Goal: Use online tool/utility: Utilize a website feature to perform a specific function

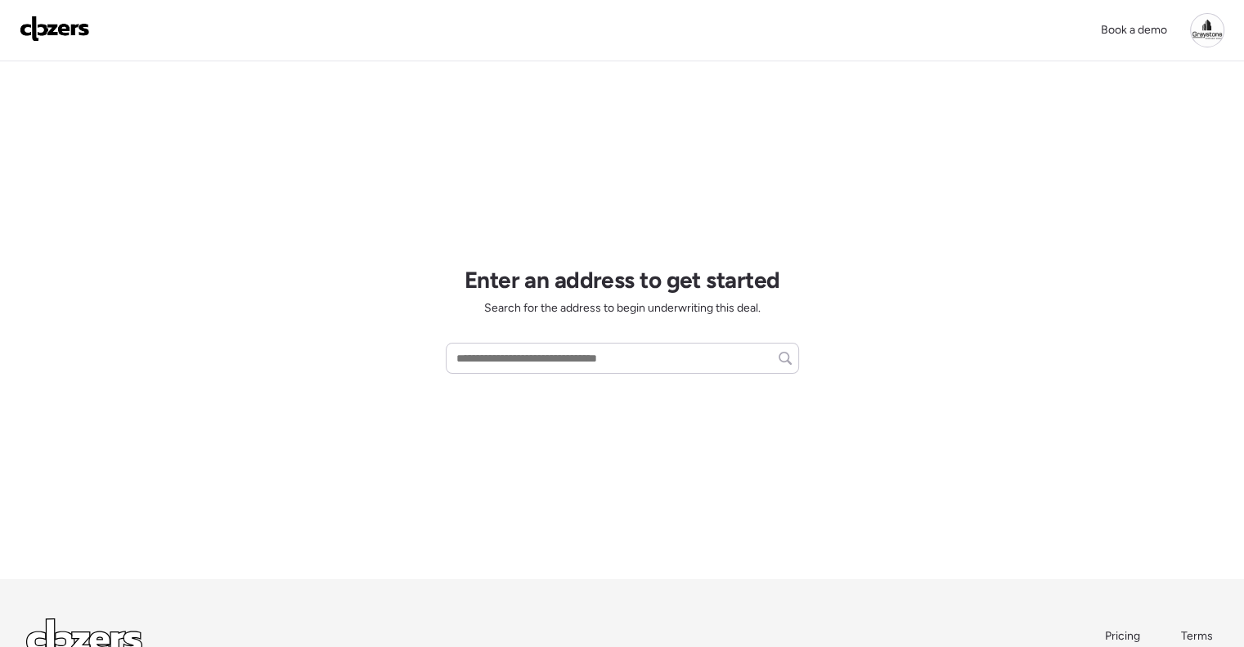
click at [516, 367] on input "text" at bounding box center [622, 358] width 339 height 23
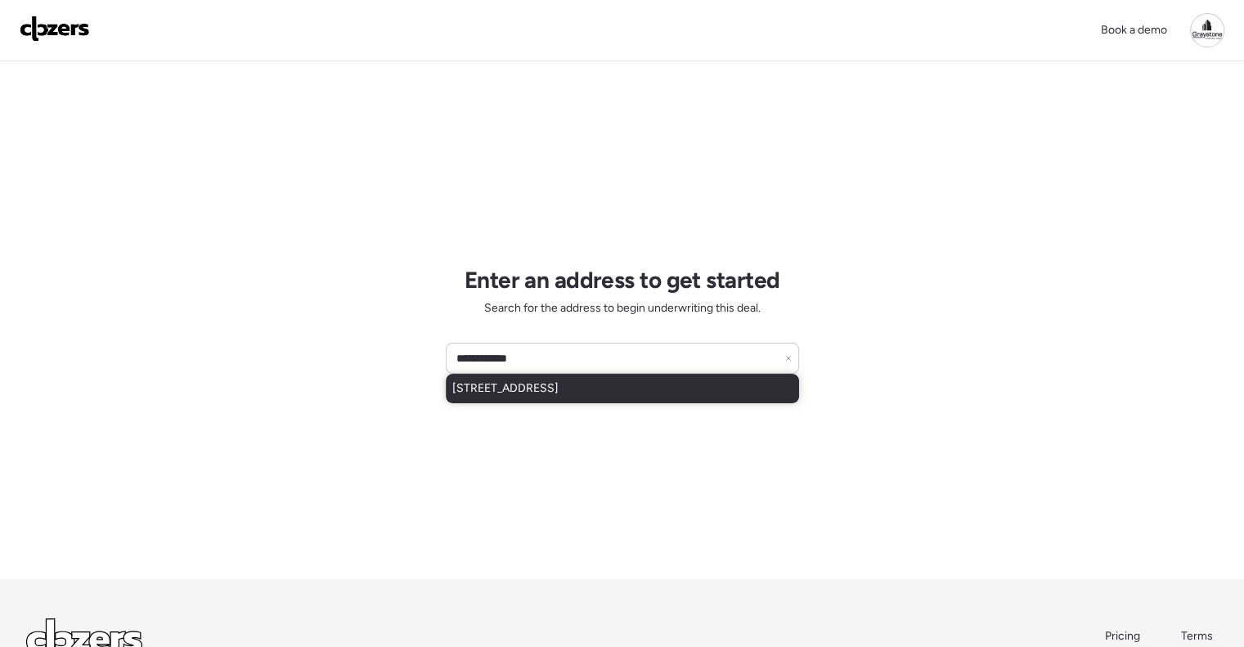
click at [559, 382] on span "[STREET_ADDRESS]" at bounding box center [505, 388] width 106 height 16
type input "**********"
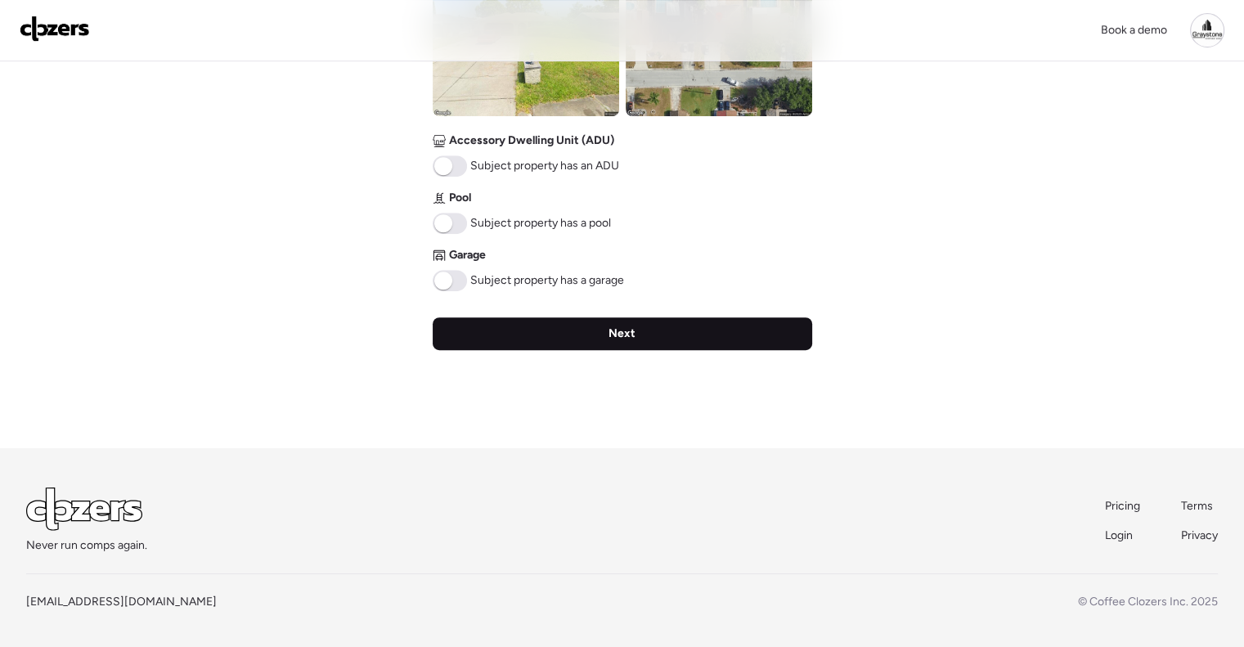
click at [646, 330] on div "Next" at bounding box center [623, 333] width 380 height 33
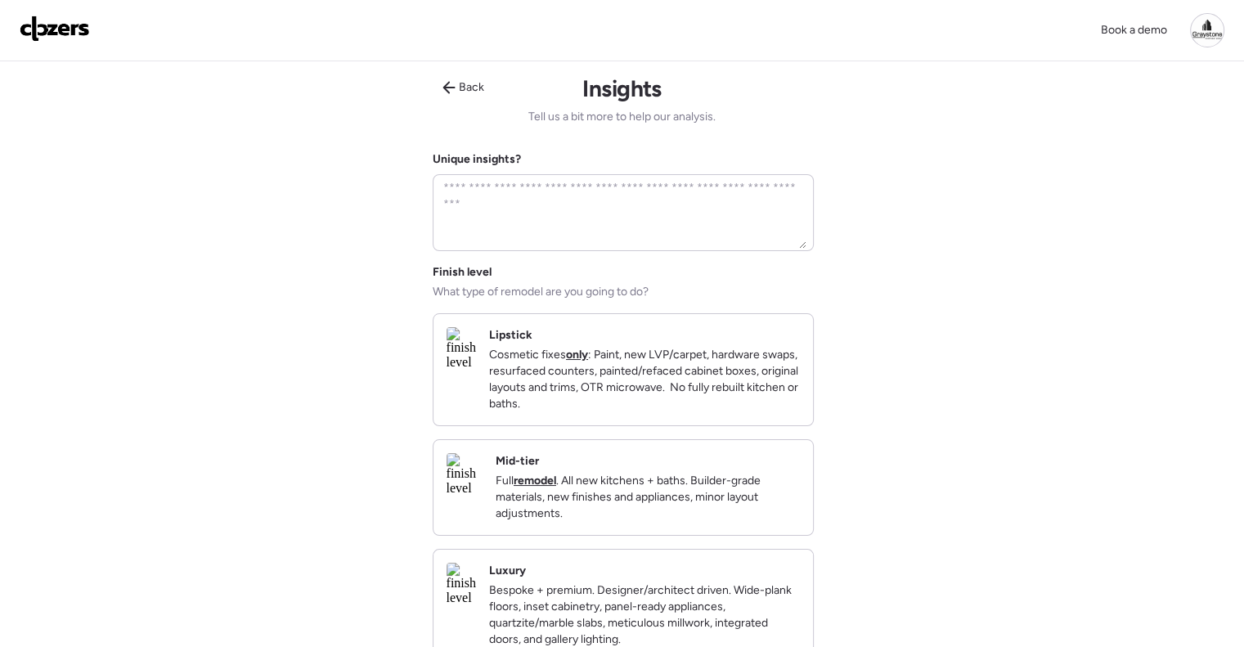
click at [671, 484] on div "Mid-tier Full remodel . All new kitchens + baths. Builder-grade materials, new …" at bounding box center [648, 487] width 304 height 69
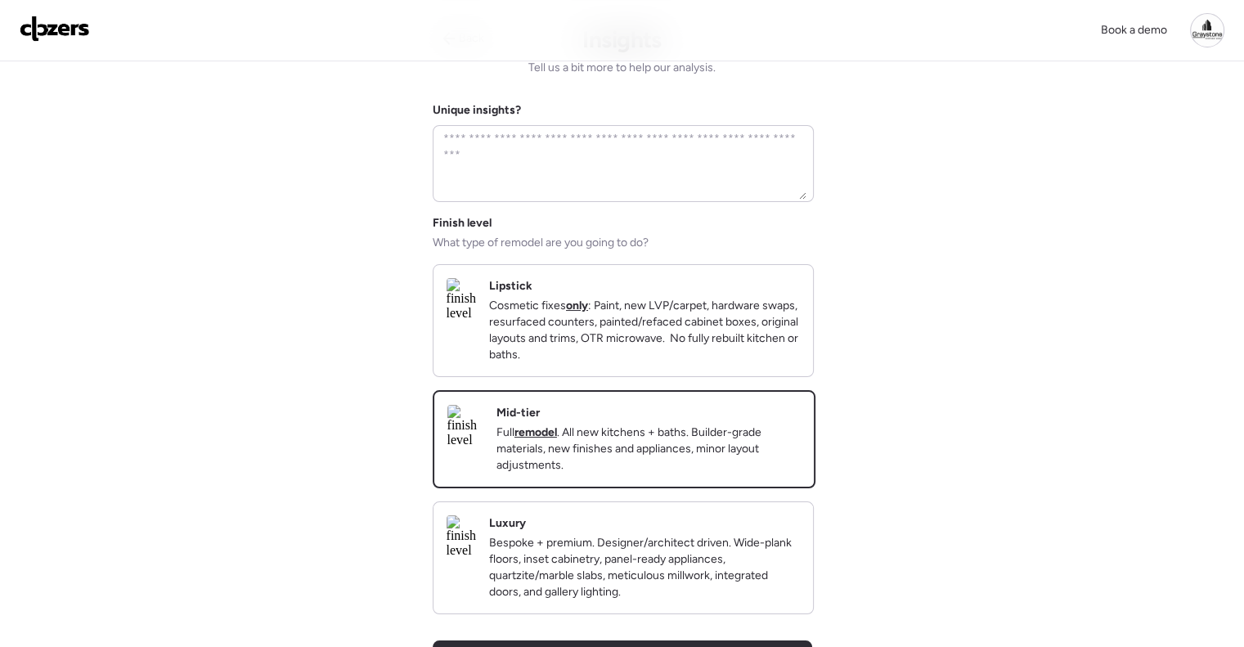
scroll to position [327, 0]
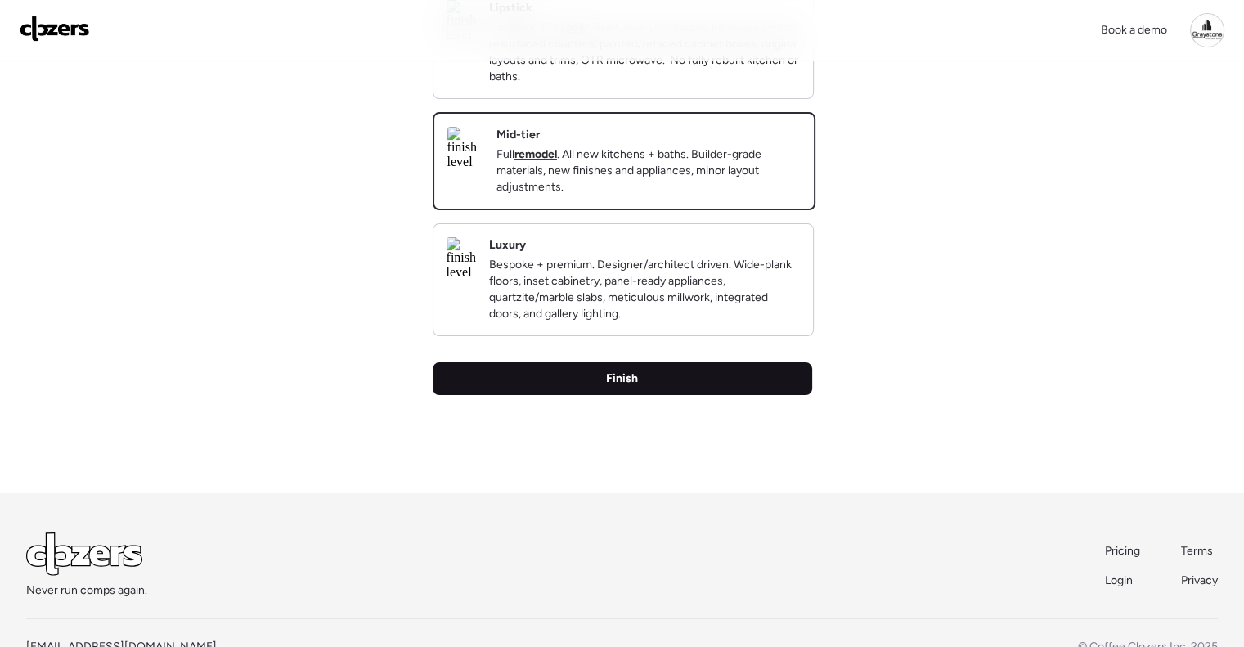
click at [733, 395] on div "Finish" at bounding box center [623, 378] width 380 height 33
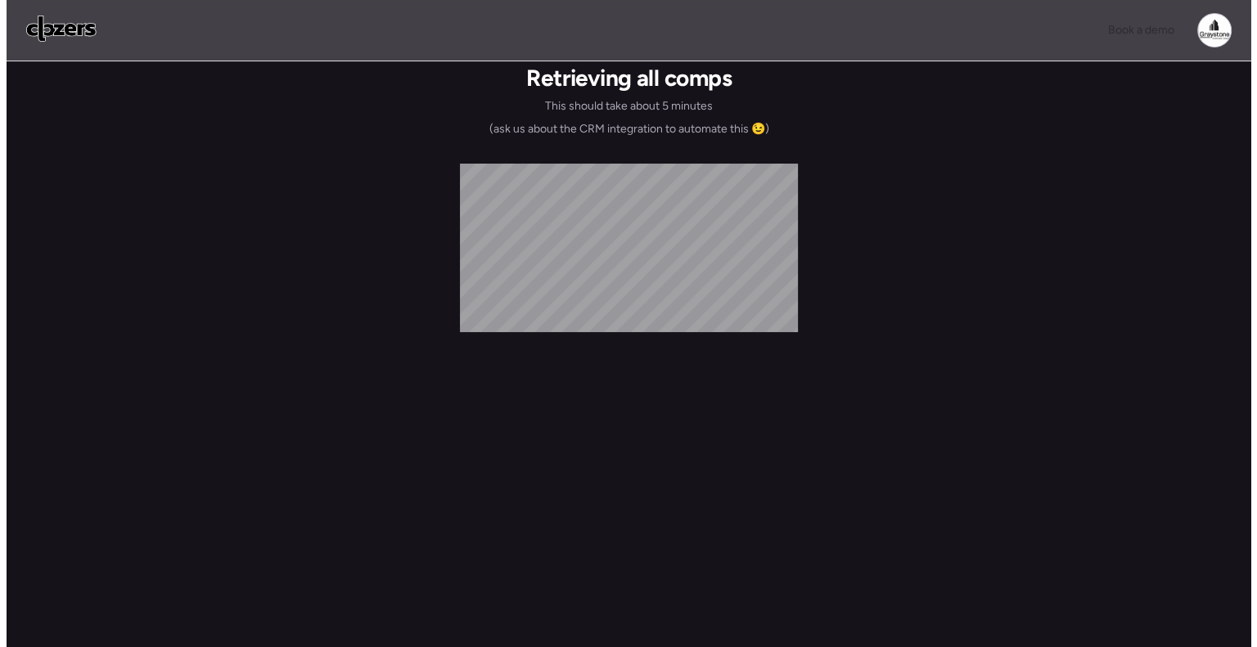
scroll to position [0, 0]
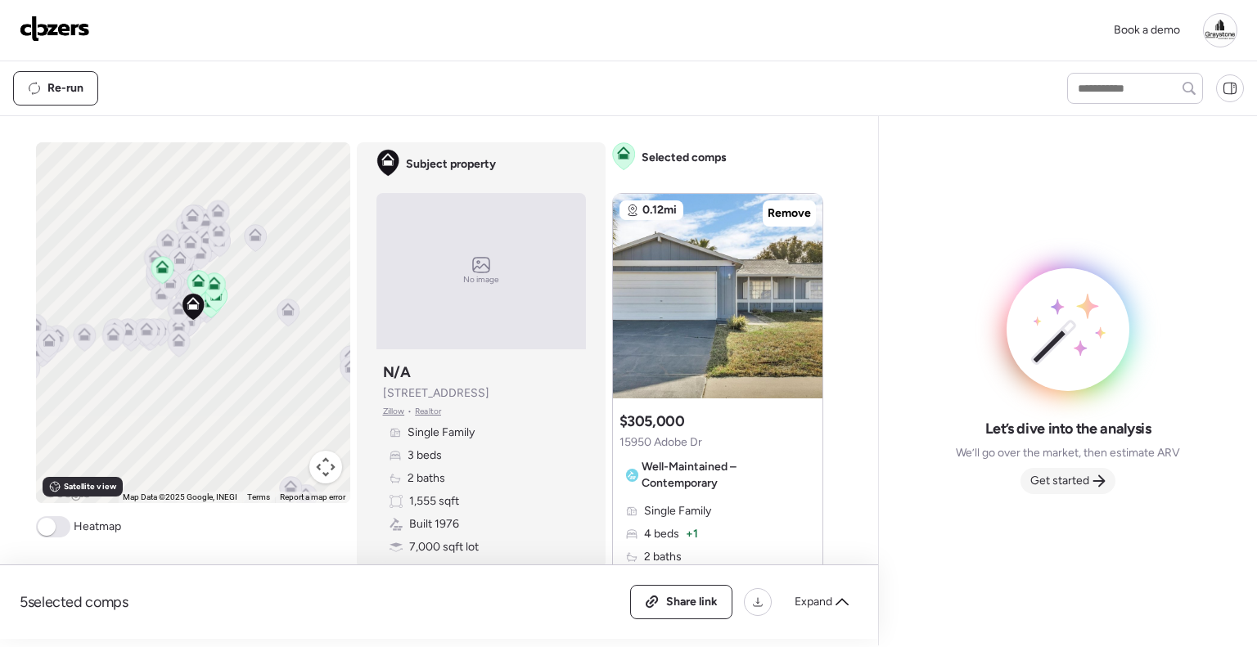
click at [1091, 487] on div "Get started" at bounding box center [1067, 481] width 95 height 26
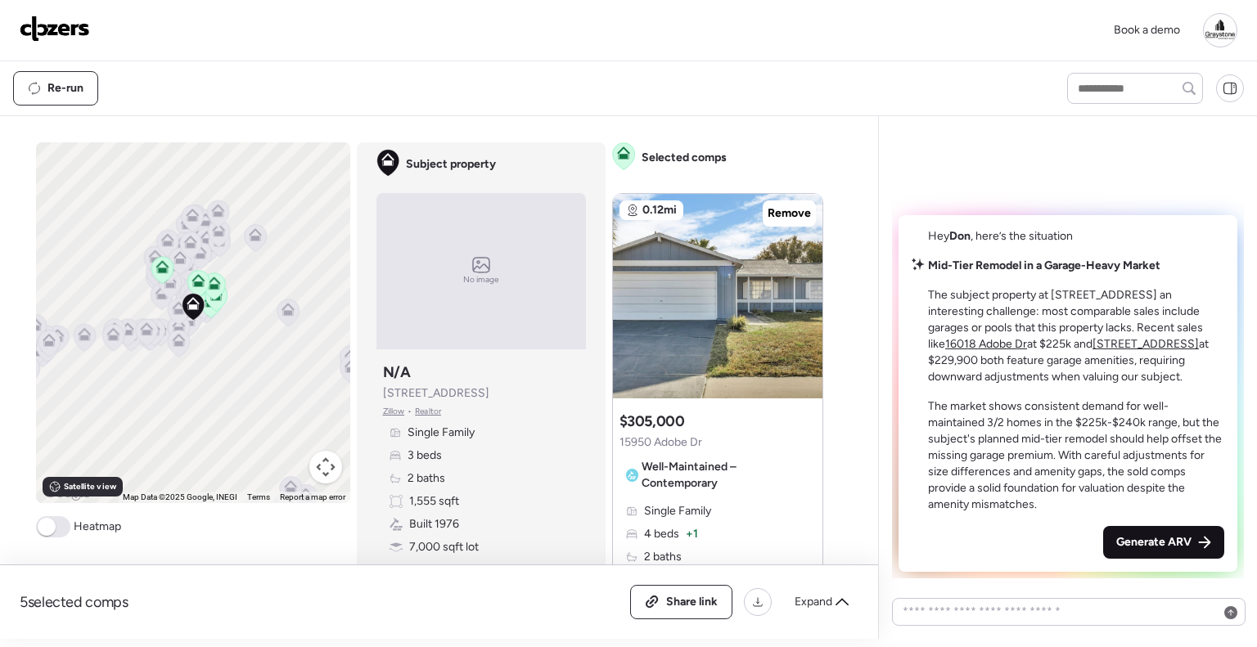
click at [1168, 539] on span "Generate ARV" at bounding box center [1153, 542] width 75 height 16
